Goal: Task Accomplishment & Management: Use online tool/utility

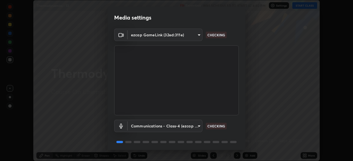
scroll to position [20, 0]
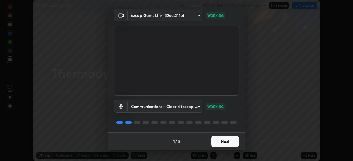
click at [214, 143] on button "Next" at bounding box center [225, 141] width 28 height 11
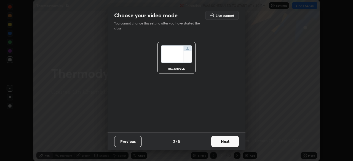
scroll to position [0, 0]
click at [214, 143] on button "Next" at bounding box center [225, 141] width 28 height 11
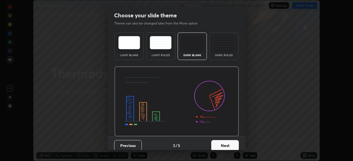
click at [216, 145] on button "Next" at bounding box center [225, 145] width 28 height 11
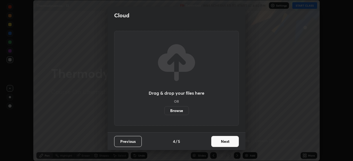
click at [217, 146] on button "Next" at bounding box center [225, 141] width 28 height 11
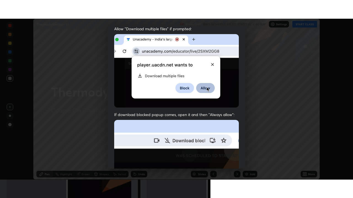
scroll to position [132, 0]
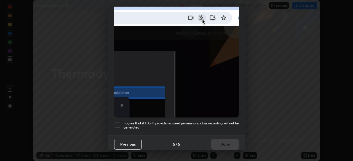
click at [118, 123] on div at bounding box center [117, 125] width 7 height 7
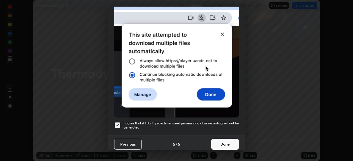
click at [215, 143] on button "Done" at bounding box center [225, 144] width 28 height 11
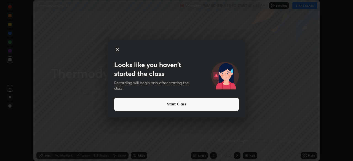
click at [117, 49] on icon at bounding box center [117, 49] width 3 height 3
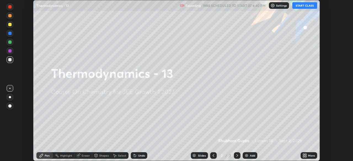
click at [299, 6] on button "START CLASS" at bounding box center [304, 5] width 25 height 7
click at [250, 154] on div "Add" at bounding box center [252, 155] width 5 height 3
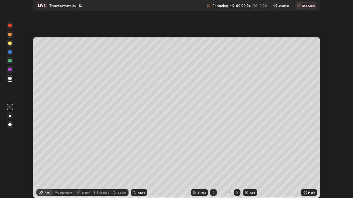
scroll to position [198, 353]
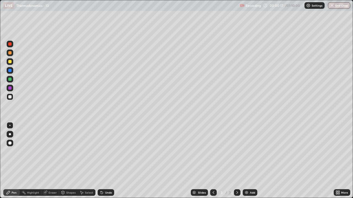
click at [10, 98] on div at bounding box center [9, 96] width 3 height 3
click at [10, 135] on div at bounding box center [10, 134] width 2 height 2
click at [10, 81] on div at bounding box center [9, 79] width 3 height 3
click at [32, 161] on div "Highlight" at bounding box center [31, 193] width 22 height 7
click at [9, 161] on icon at bounding box center [9, 174] width 1 height 1
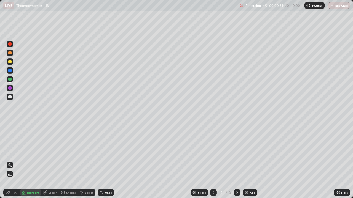
click at [11, 89] on div at bounding box center [10, 88] width 7 height 7
click at [10, 161] on icon at bounding box center [8, 192] width 3 height 3
click at [10, 80] on div at bounding box center [9, 79] width 3 height 3
click at [9, 63] on div at bounding box center [9, 61] width 3 height 3
click at [101, 161] on icon at bounding box center [102, 193] width 2 height 2
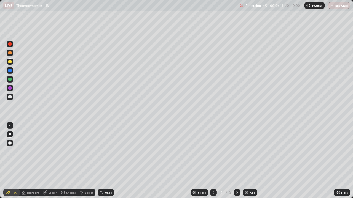
click at [10, 98] on div at bounding box center [9, 96] width 3 height 3
click at [246, 161] on img at bounding box center [246, 193] width 4 height 4
click at [11, 99] on div at bounding box center [10, 97] width 7 height 7
click at [10, 81] on div at bounding box center [10, 79] width 7 height 7
click at [12, 82] on div at bounding box center [10, 79] width 7 height 7
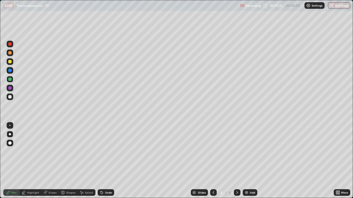
click at [10, 89] on div at bounding box center [9, 88] width 3 height 3
click at [9, 63] on div at bounding box center [9, 61] width 3 height 3
click at [10, 46] on div at bounding box center [10, 44] width 7 height 7
click at [10, 81] on div at bounding box center [10, 79] width 7 height 7
click at [109, 161] on div "Undo" at bounding box center [108, 193] width 7 height 3
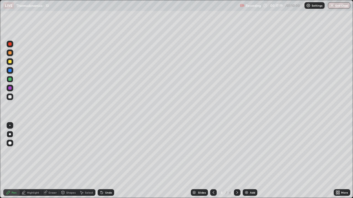
click at [11, 61] on div at bounding box center [9, 61] width 3 height 3
click at [10, 88] on div at bounding box center [9, 88] width 3 height 3
click at [10, 98] on div at bounding box center [9, 96] width 3 height 3
click at [12, 46] on div at bounding box center [10, 44] width 7 height 7
click at [305, 161] on div "Slides 4 / 4 Add" at bounding box center [223, 192] width 219 height 11
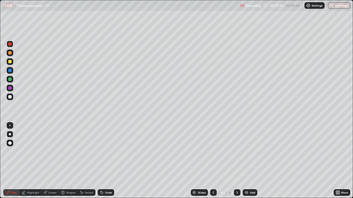
click at [336, 161] on div "More" at bounding box center [342, 193] width 17 height 7
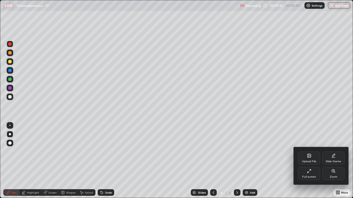
click at [337, 161] on div "Upload File Slide theme Full screen Zoom" at bounding box center [321, 165] width 55 height 37
click at [271, 151] on div at bounding box center [176, 99] width 353 height 198
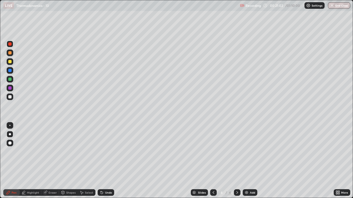
click at [249, 161] on div "Add" at bounding box center [250, 193] width 15 height 7
click at [10, 99] on div at bounding box center [10, 97] width 7 height 7
click at [10, 97] on div at bounding box center [9, 96] width 3 height 3
click at [10, 62] on div at bounding box center [9, 61] width 3 height 3
click at [70, 161] on div "Shapes" at bounding box center [68, 193] width 19 height 7
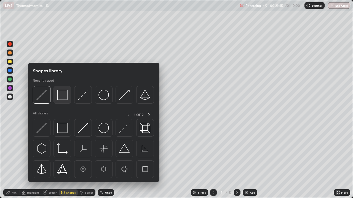
click at [59, 98] on img at bounding box center [62, 95] width 10 height 10
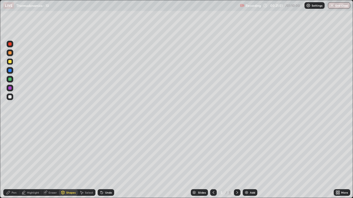
click at [68, 161] on div "Shapes" at bounding box center [68, 193] width 19 height 7
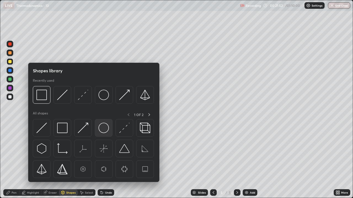
click at [104, 129] on img at bounding box center [103, 128] width 10 height 10
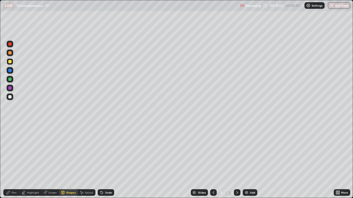
click at [15, 161] on div "Pen" at bounding box center [14, 193] width 5 height 3
click at [10, 135] on div at bounding box center [10, 134] width 2 height 2
click at [12, 99] on div at bounding box center [10, 97] width 7 height 7
click at [10, 62] on div at bounding box center [9, 61] width 3 height 3
click at [10, 99] on div at bounding box center [10, 97] width 7 height 7
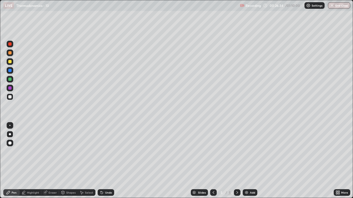
click at [10, 71] on div at bounding box center [9, 70] width 3 height 3
click at [11, 45] on div at bounding box center [9, 43] width 3 height 3
click at [248, 161] on img at bounding box center [246, 193] width 4 height 4
click at [9, 98] on div at bounding box center [9, 96] width 3 height 3
click at [9, 96] on div at bounding box center [9, 96] width 3 height 3
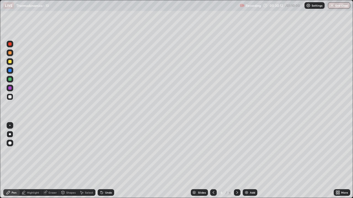
click at [11, 63] on div at bounding box center [9, 61] width 3 height 3
click at [11, 64] on div at bounding box center [10, 61] width 7 height 7
click at [10, 97] on div at bounding box center [9, 96] width 3 height 3
click at [10, 100] on div at bounding box center [10, 97] width 7 height 7
click at [11, 63] on div at bounding box center [10, 61] width 7 height 7
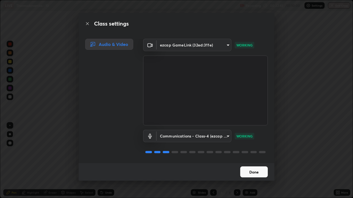
click at [252, 161] on button "Done" at bounding box center [254, 172] width 28 height 11
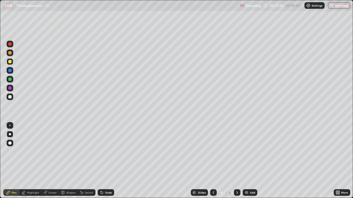
click at [9, 90] on div at bounding box center [9, 88] width 3 height 3
click at [11, 99] on div at bounding box center [10, 97] width 7 height 7
click at [9, 80] on div at bounding box center [9, 79] width 3 height 3
click at [10, 47] on div at bounding box center [10, 44] width 7 height 7
click at [10, 97] on div at bounding box center [9, 96] width 3 height 3
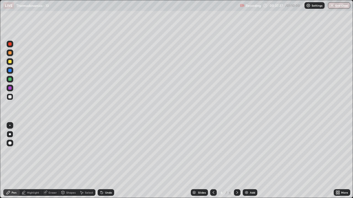
click at [104, 161] on div "Undo" at bounding box center [106, 193] width 17 height 7
click at [105, 161] on div "Undo" at bounding box center [106, 193] width 17 height 7
click at [107, 161] on div "Undo" at bounding box center [108, 193] width 7 height 3
click at [10, 44] on div at bounding box center [9, 43] width 3 height 3
click at [213, 161] on div at bounding box center [213, 192] width 7 height 11
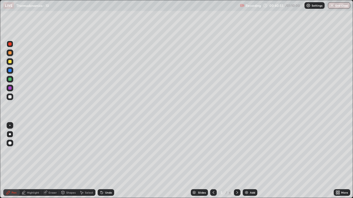
click at [214, 161] on div at bounding box center [213, 192] width 7 height 11
click at [215, 161] on div at bounding box center [213, 192] width 7 height 11
click at [237, 161] on icon at bounding box center [237, 193] width 2 height 3
click at [237, 161] on icon at bounding box center [237, 193] width 4 height 4
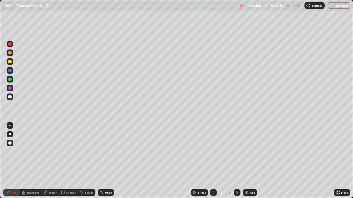
click at [213, 161] on icon at bounding box center [213, 193] width 4 height 4
click at [239, 161] on icon at bounding box center [237, 193] width 4 height 4
